Goal: Information Seeking & Learning: Learn about a topic

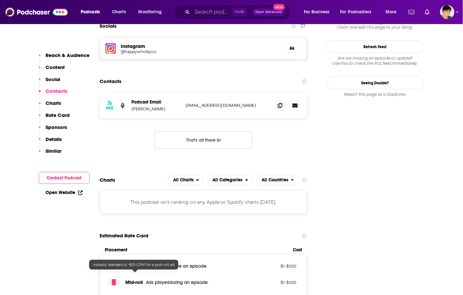
scroll to position [570, 0]
click at [202, 12] on input "Search podcasts, credits, & more..." at bounding box center [212, 12] width 40 height 10
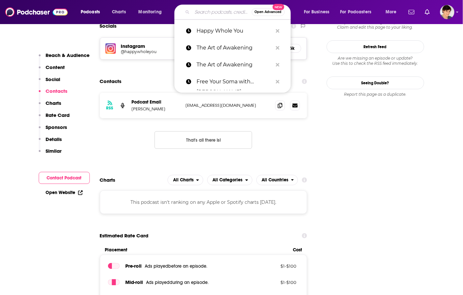
paste input "Auto Talk With Jaz!"
type input "Auto Talk With Jaz!"
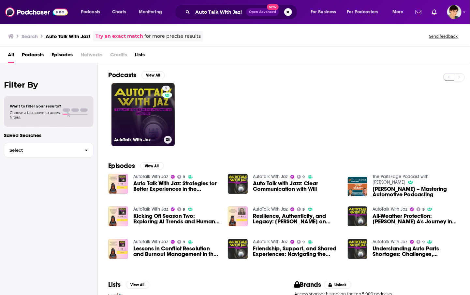
click at [138, 121] on link "9 AutoTalk With Jaz" at bounding box center [142, 114] width 63 height 63
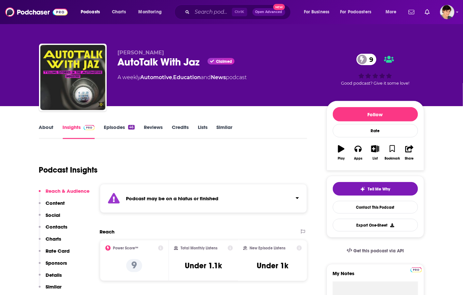
click at [115, 126] on link "Episodes 46" at bounding box center [119, 131] width 31 height 15
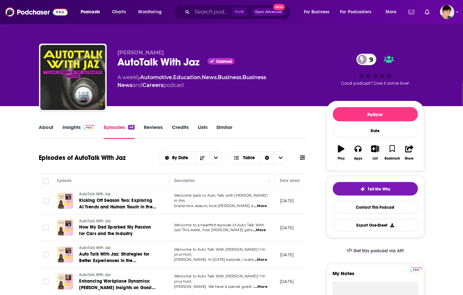
click at [264, 204] on span "...More" at bounding box center [260, 206] width 13 height 5
